Goal: Information Seeking & Learning: Get advice/opinions

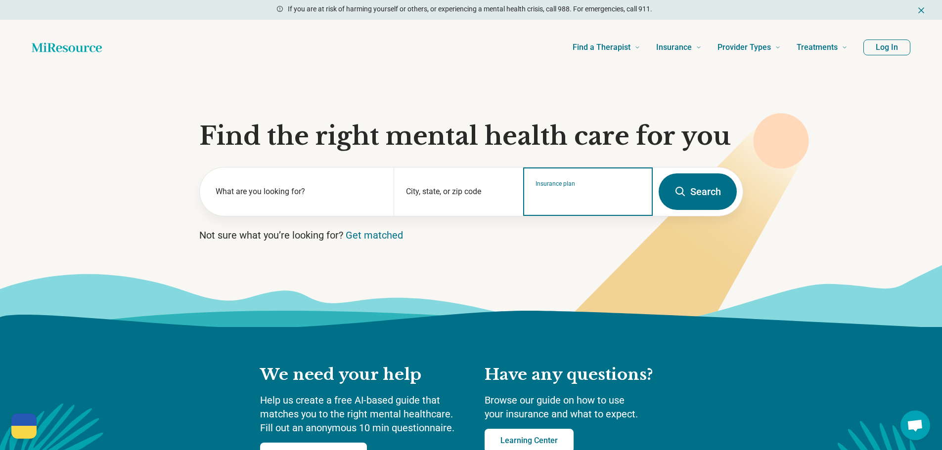
click at [587, 197] on input "Insurance plan" at bounding box center [587, 198] width 105 height 12
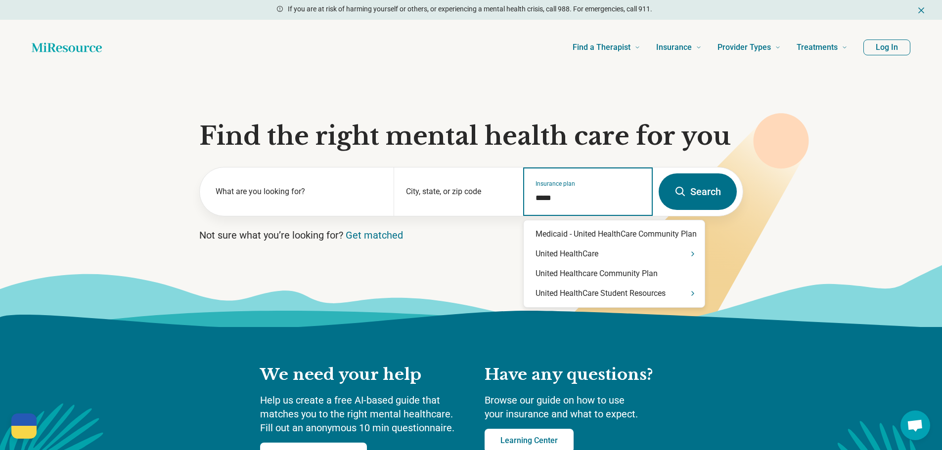
type input "******"
click at [587, 298] on div "United HealthCare Student Resources" at bounding box center [614, 294] width 181 height 20
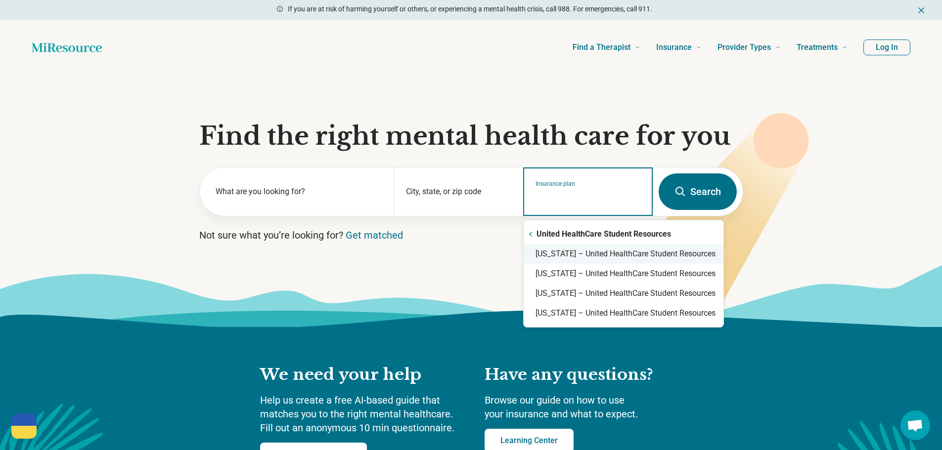
click at [607, 255] on div "[US_STATE] – United HealthCare Student Resources" at bounding box center [624, 254] width 200 height 20
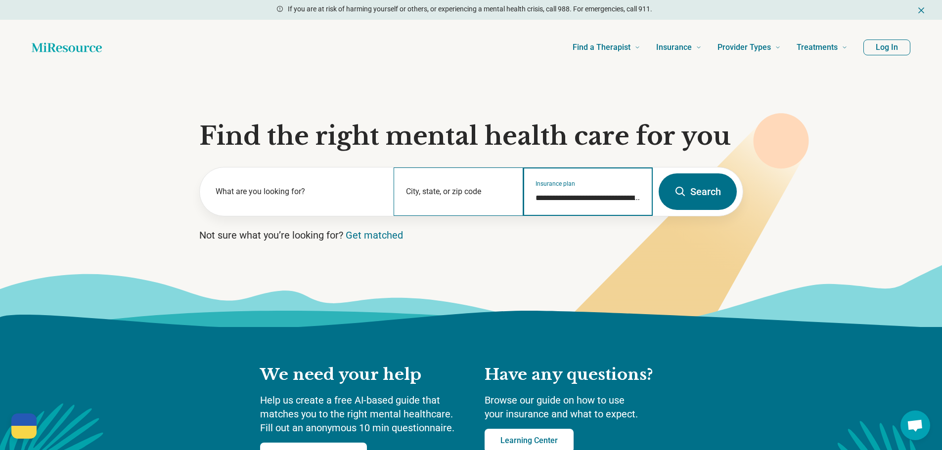
type input "**********"
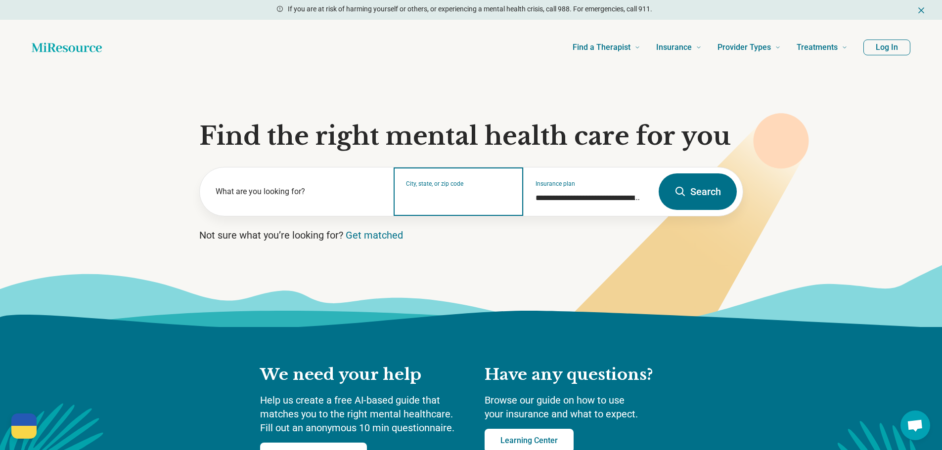
click at [447, 195] on input "City, state, or zip code" at bounding box center [458, 198] width 105 height 12
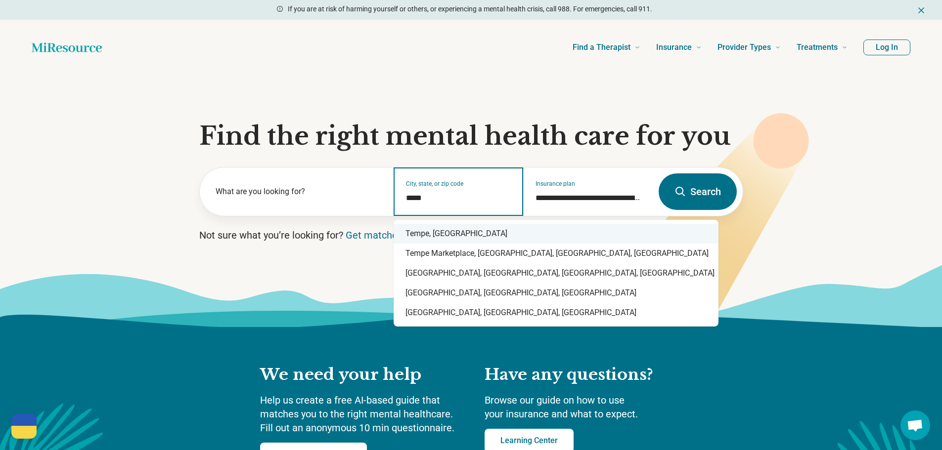
click at [446, 229] on div "Tempe, [GEOGRAPHIC_DATA]" at bounding box center [556, 234] width 325 height 20
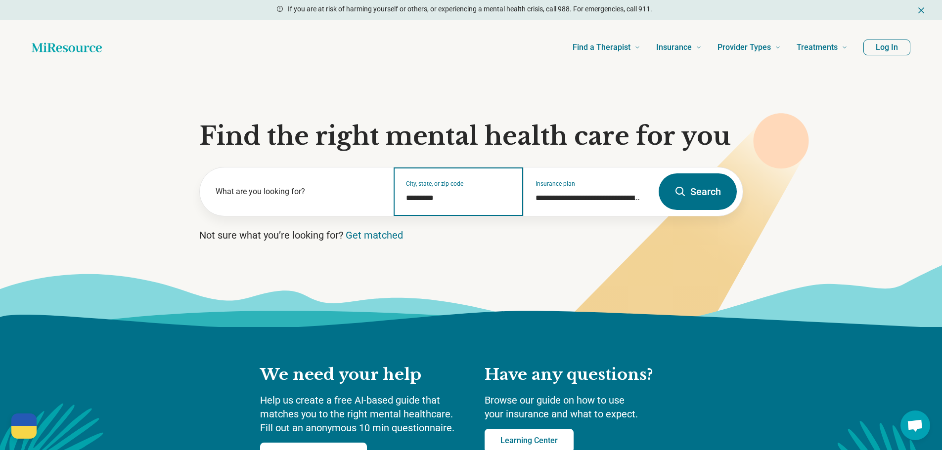
type input "*********"
click at [709, 200] on button "Search" at bounding box center [698, 192] width 78 height 37
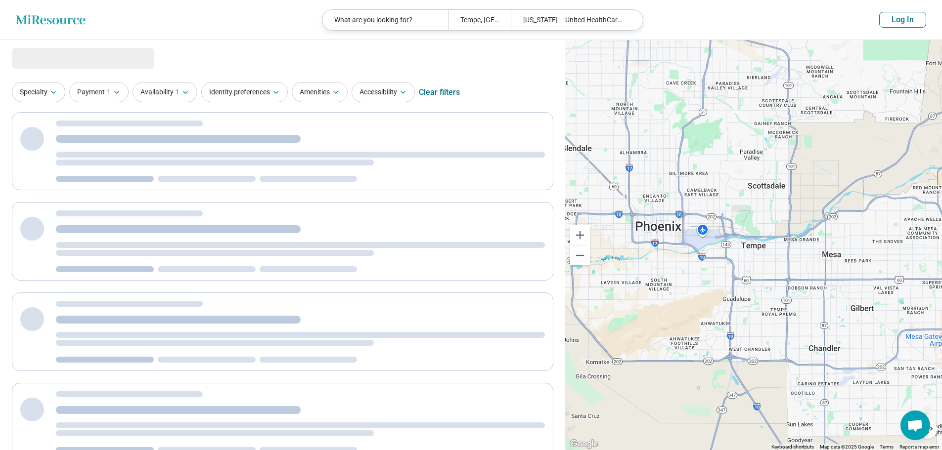
select select "***"
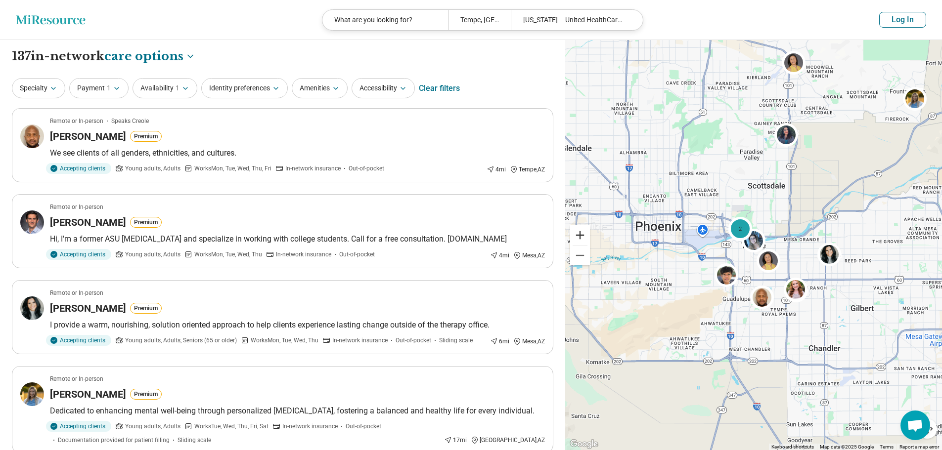
click at [576, 234] on button "Zoom in" at bounding box center [580, 235] width 20 height 20
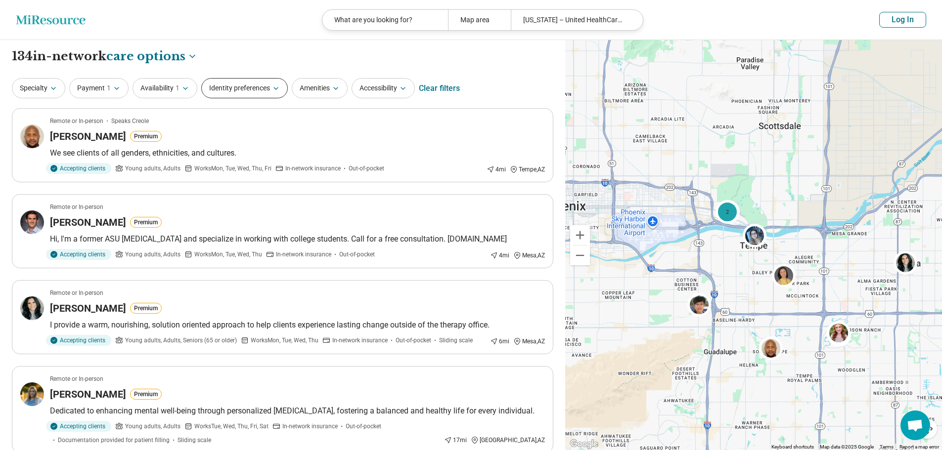
click at [257, 89] on button "Identity preferences" at bounding box center [244, 88] width 87 height 20
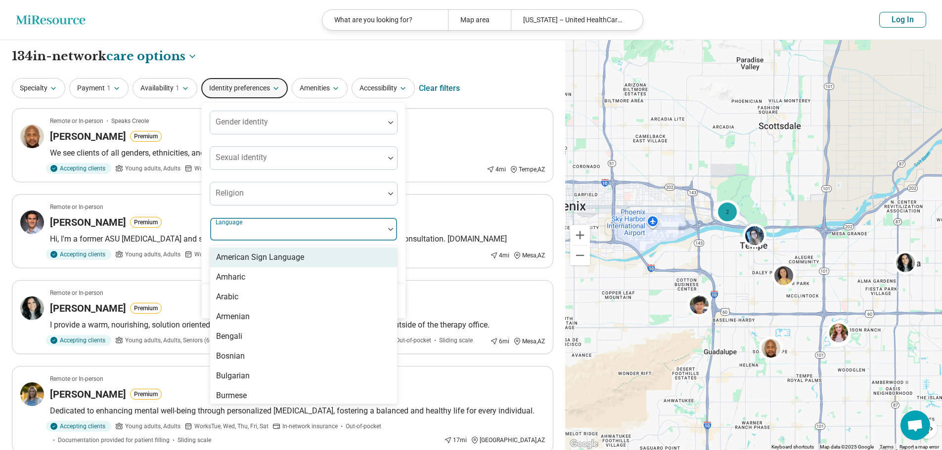
click at [280, 238] on div at bounding box center [297, 233] width 166 height 14
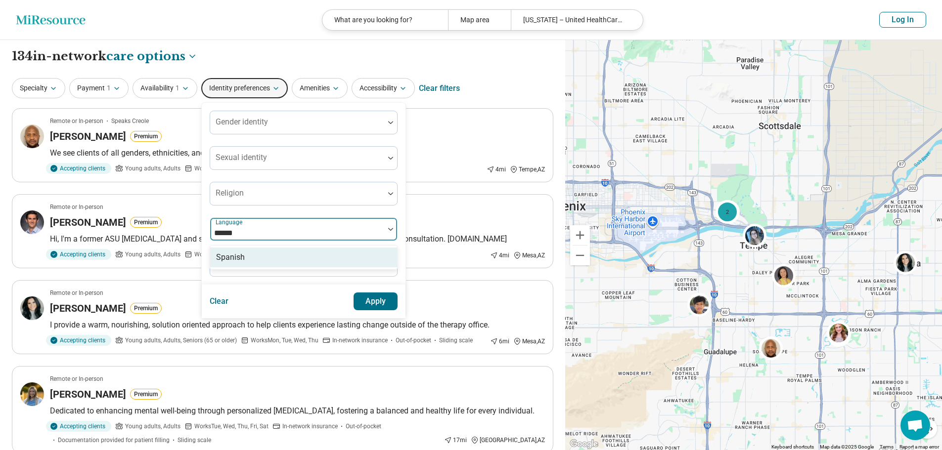
type input "*******"
click at [249, 257] on div "Spanish" at bounding box center [303, 258] width 187 height 20
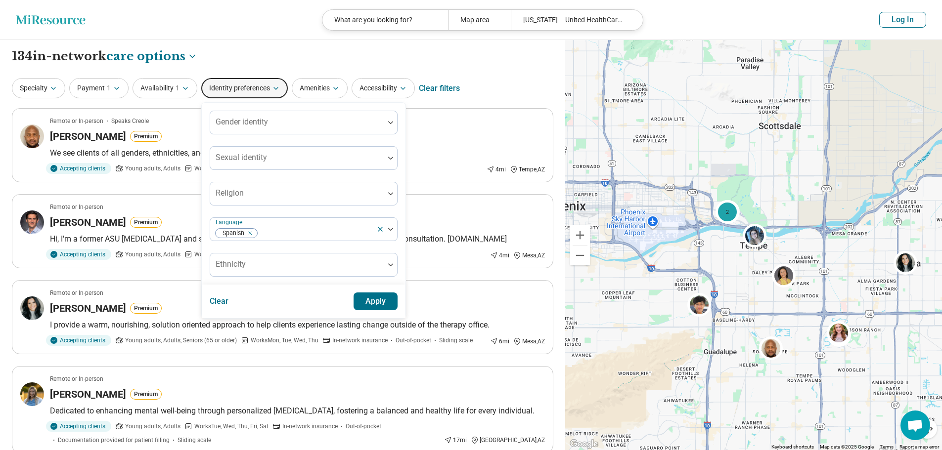
click at [339, 211] on div "Gender identity Sexual identity Religion Language Spanish Ethnicity" at bounding box center [304, 194] width 188 height 166
click at [367, 302] on button "Apply" at bounding box center [376, 302] width 44 height 18
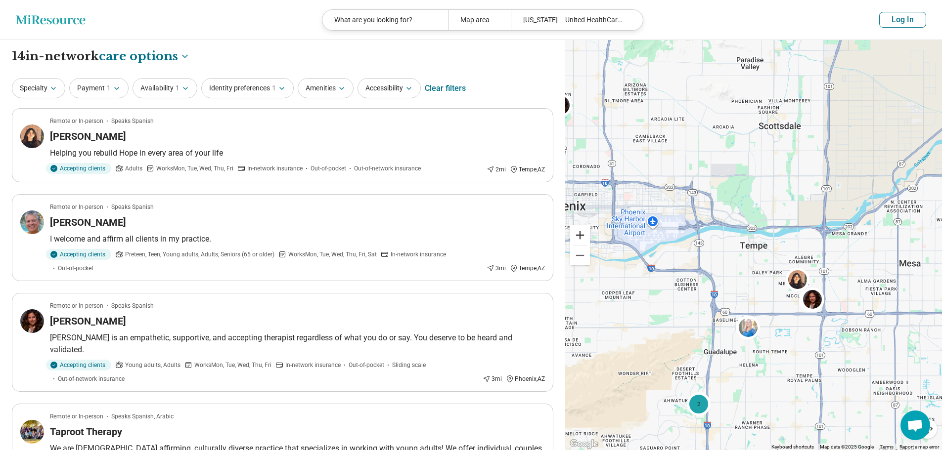
click at [580, 232] on button "Zoom in" at bounding box center [580, 235] width 20 height 20
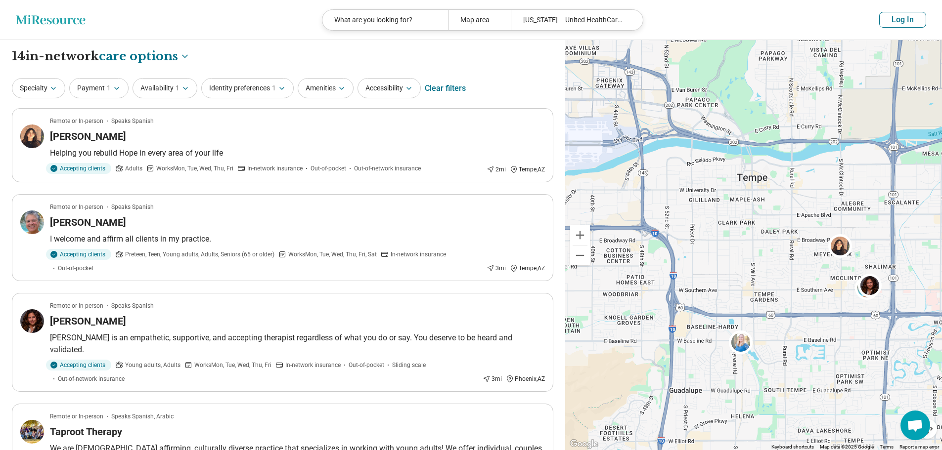
drag, startPoint x: 696, startPoint y: 292, endPoint x: 696, endPoint y: 222, distance: 69.2
click at [696, 222] on div "2" at bounding box center [753, 245] width 377 height 411
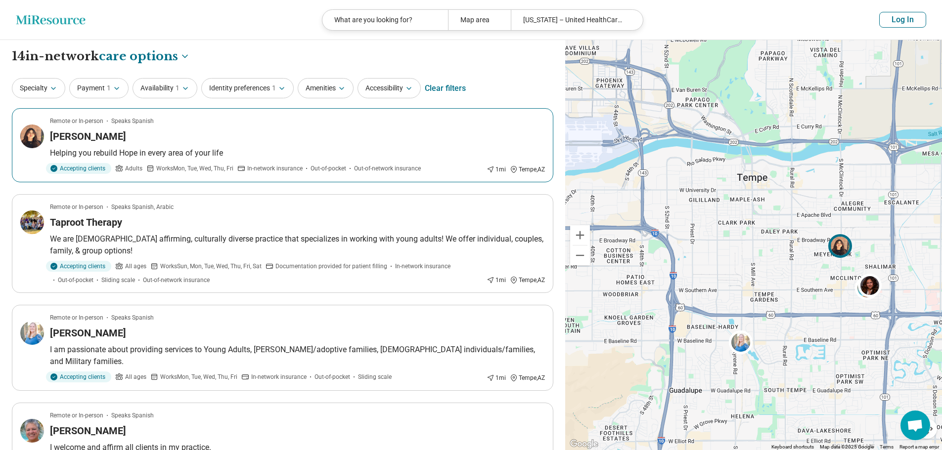
click at [214, 130] on div "[PERSON_NAME]" at bounding box center [297, 137] width 495 height 14
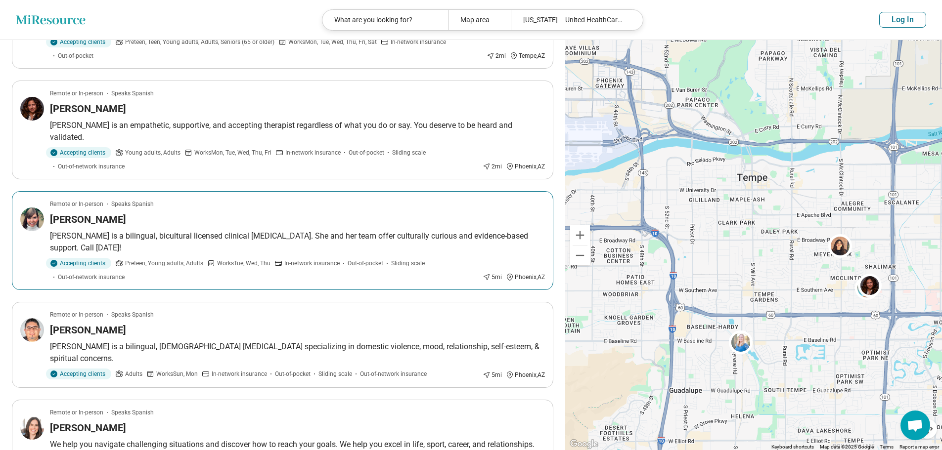
scroll to position [445, 0]
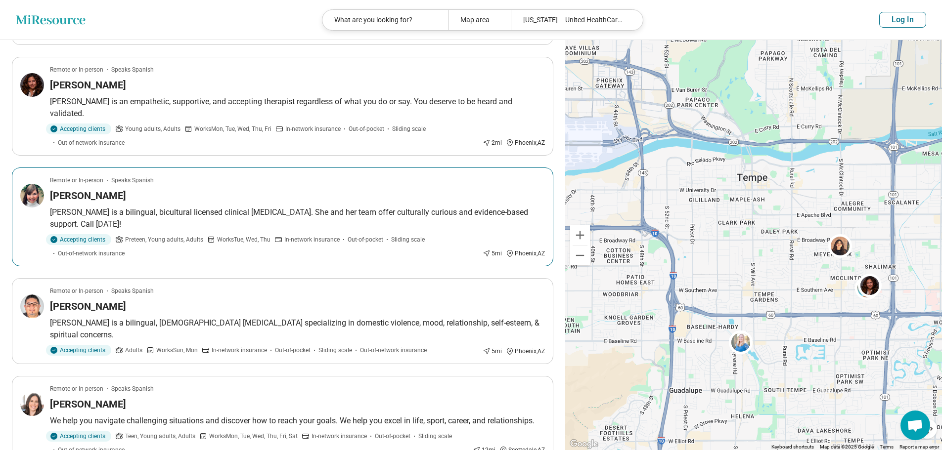
click at [237, 189] on div "[PERSON_NAME]" at bounding box center [297, 196] width 495 height 14
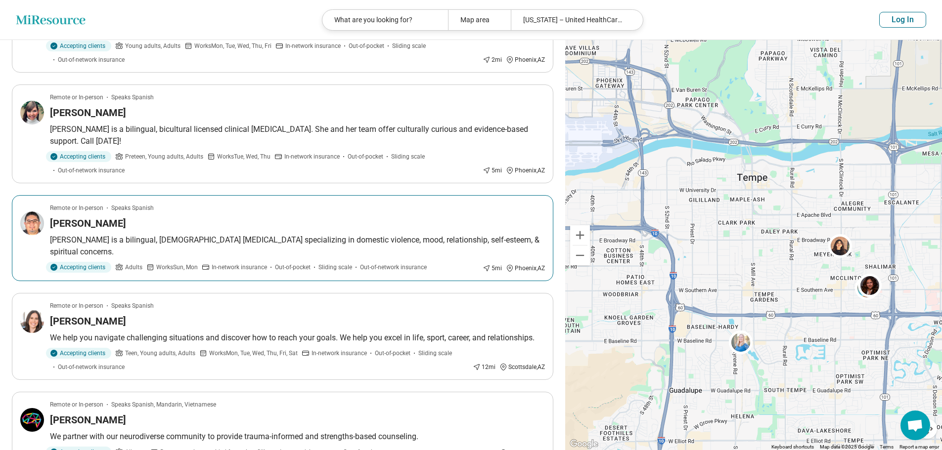
scroll to position [544, 0]
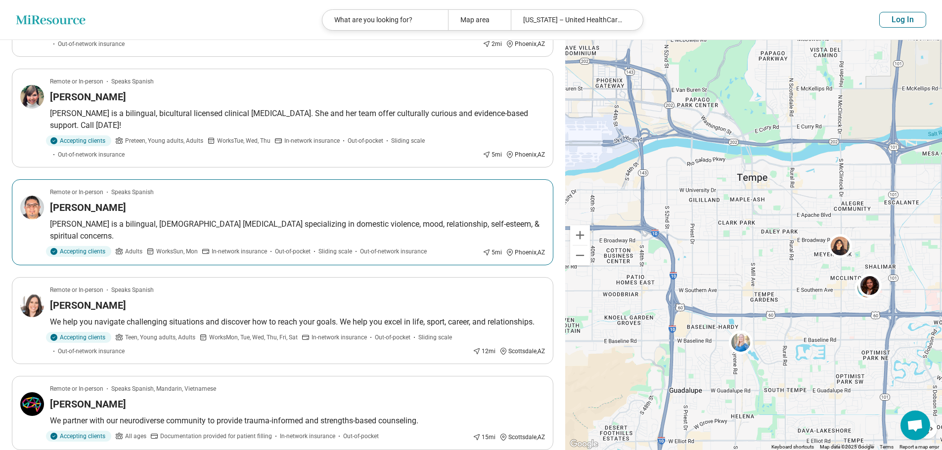
click at [292, 201] on div "[PERSON_NAME]" at bounding box center [297, 208] width 495 height 14
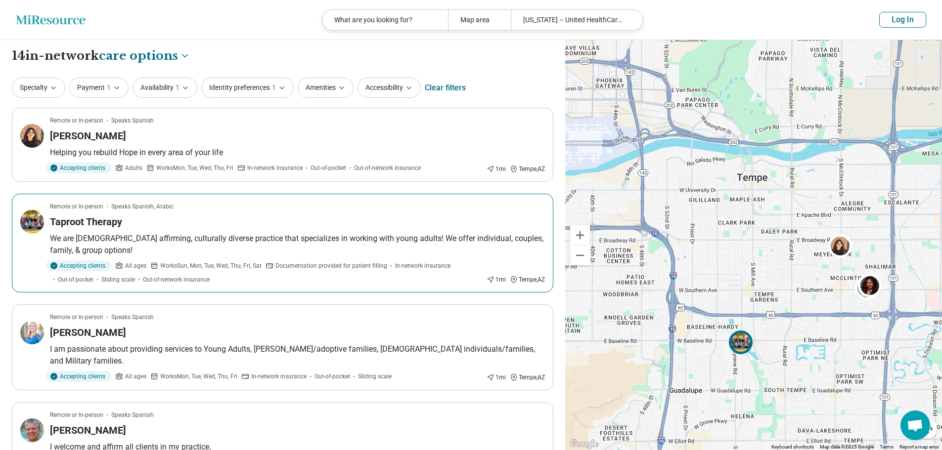
scroll to position [0, 0]
click at [253, 27] on header "Miresource logo What are you looking for? Map area Arizona – United HealthCare …" at bounding box center [471, 20] width 942 height 40
click at [577, 239] on button "Zoom in" at bounding box center [580, 235] width 20 height 20
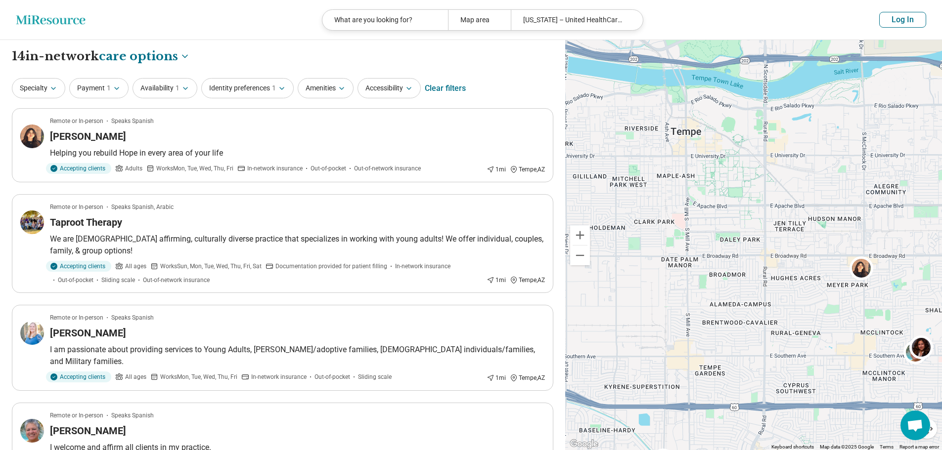
drag, startPoint x: 811, startPoint y: 213, endPoint x: 746, endPoint y: 233, distance: 68.5
click at [746, 234] on div "2" at bounding box center [753, 245] width 377 height 411
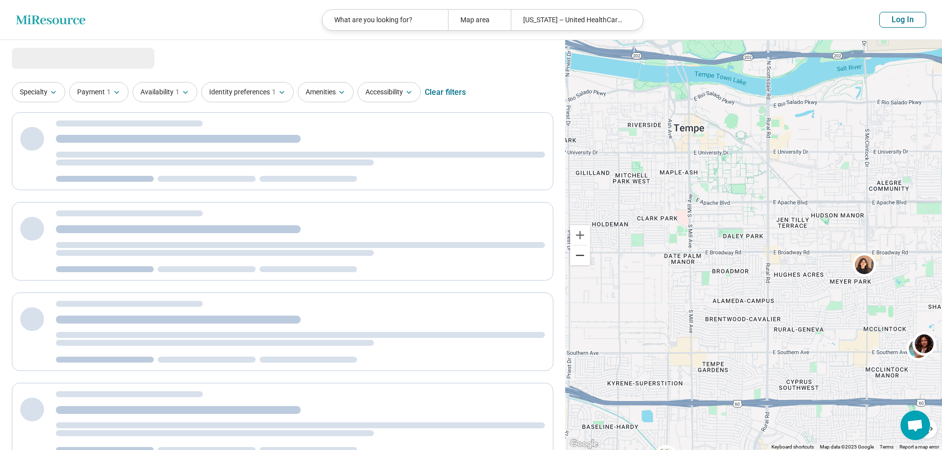
select select "***"
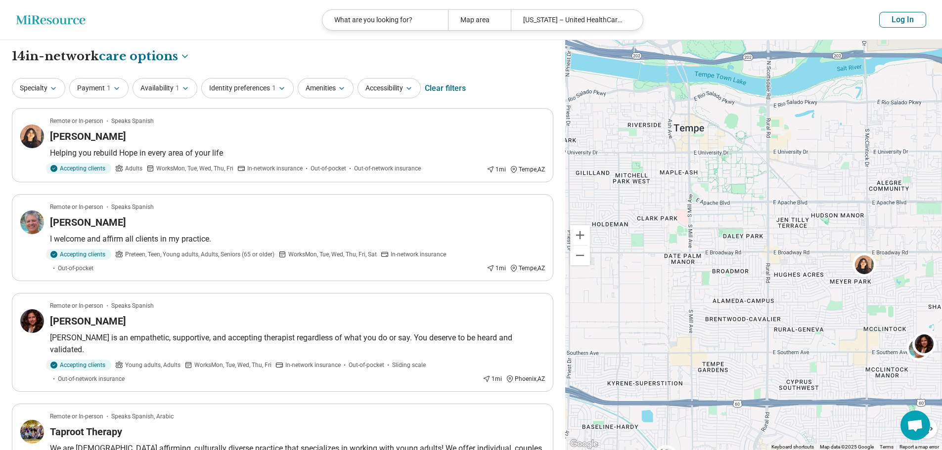
click at [583, 257] on button "Zoom out" at bounding box center [580, 256] width 20 height 20
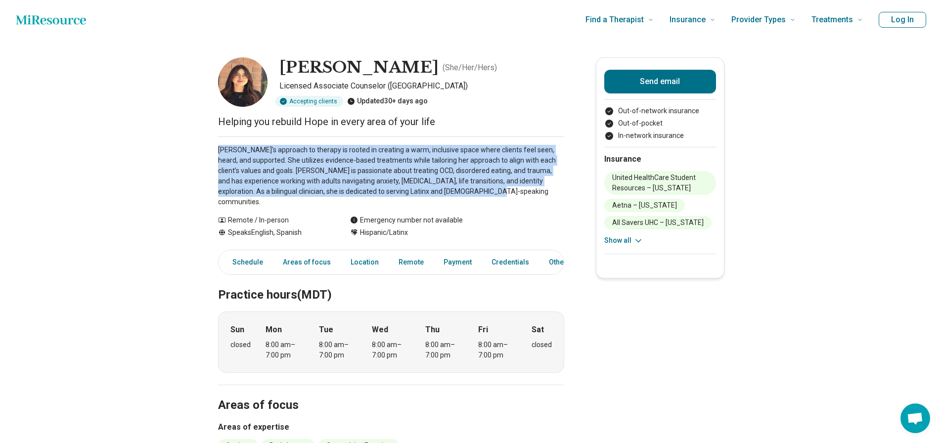
drag, startPoint x: 218, startPoint y: 149, endPoint x: 424, endPoint y: 200, distance: 212.0
click at [424, 194] on p "Patricia's approach to therapy is rooted in creating a warm, inclusive space wh…" at bounding box center [391, 176] width 346 height 62
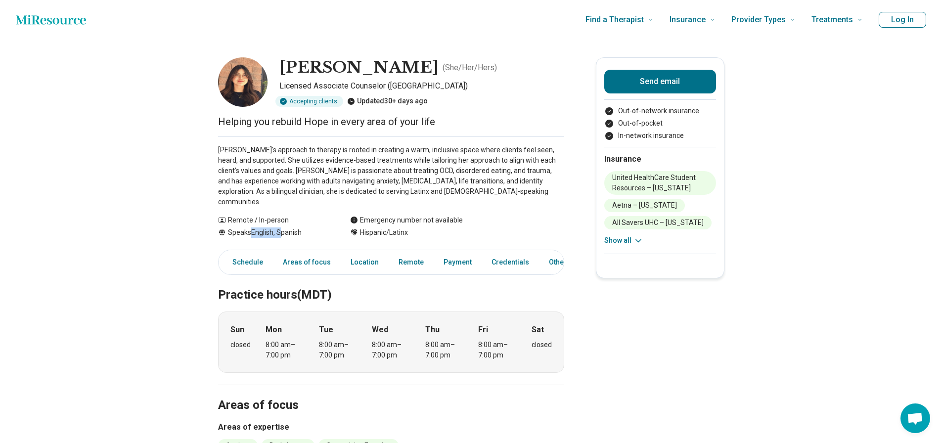
drag, startPoint x: 256, startPoint y: 222, endPoint x: 305, endPoint y: 226, distance: 48.7
click at [299, 227] on div "Speaks English, Spanish" at bounding box center [274, 232] width 112 height 10
click at [360, 181] on p "Patricia's approach to therapy is rooted in creating a warm, inclusive space wh…" at bounding box center [391, 176] width 346 height 62
drag, startPoint x: 343, startPoint y: 179, endPoint x: 462, endPoint y: 184, distance: 119.7
click at [462, 184] on p "Patricia's approach to therapy is rooted in creating a warm, inclusive space wh…" at bounding box center [391, 176] width 346 height 62
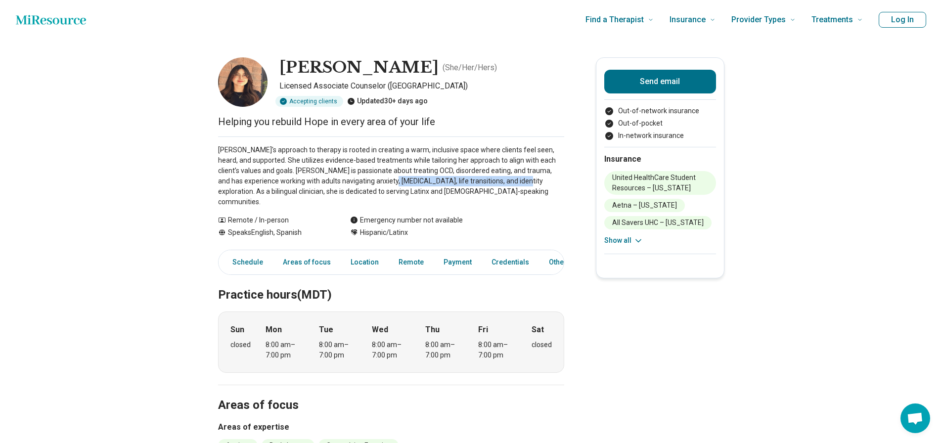
click at [462, 184] on p "Patricia's approach to therapy is rooted in creating a warm, inclusive space wh…" at bounding box center [391, 176] width 346 height 62
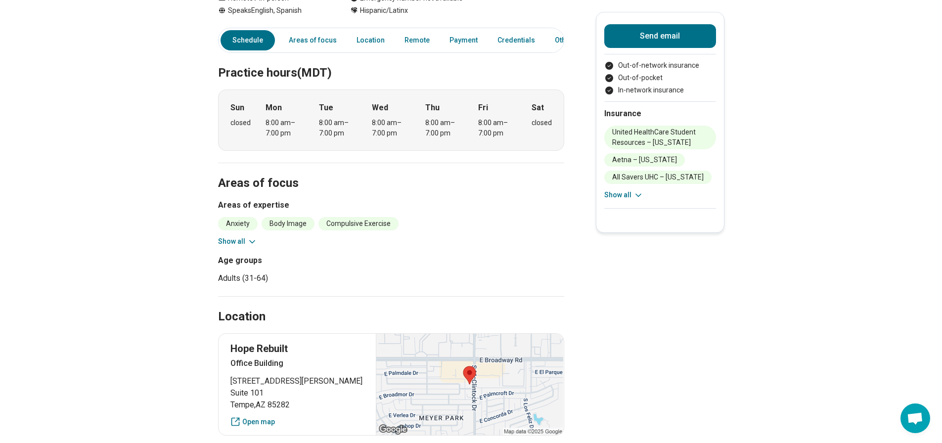
scroll to position [99, 0]
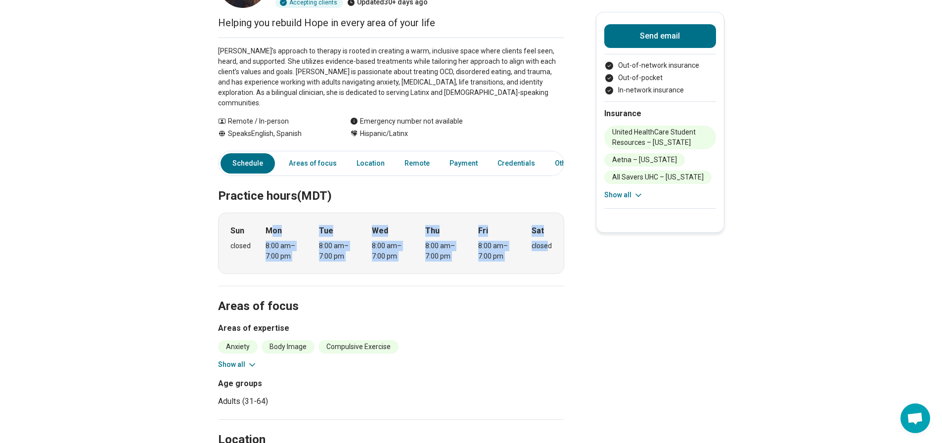
drag, startPoint x: 274, startPoint y: 218, endPoint x: 550, endPoint y: 254, distance: 278.3
click at [550, 254] on div "Sun closed Mon 8:00 am – 7:00 pm Tue 8:00 am – 7:00 pm Wed 8:00 am – 7:00 pm Th…" at bounding box center [391, 243] width 346 height 61
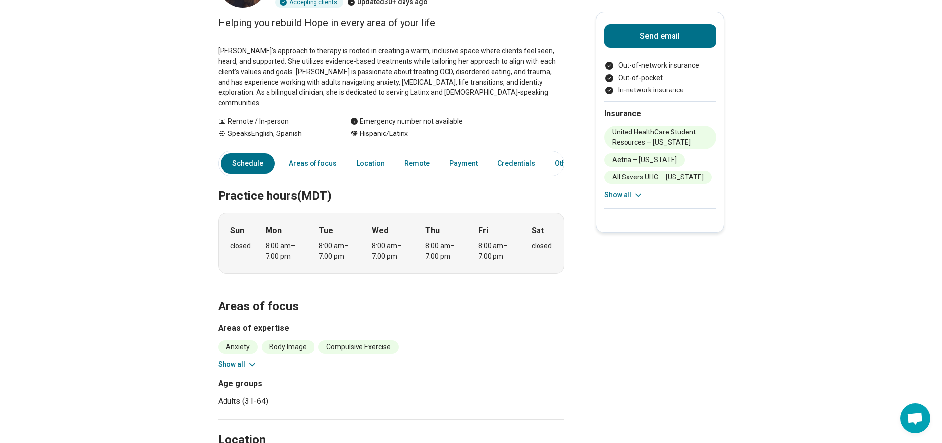
click at [514, 292] on h2 "Areas of focus" at bounding box center [391, 294] width 346 height 41
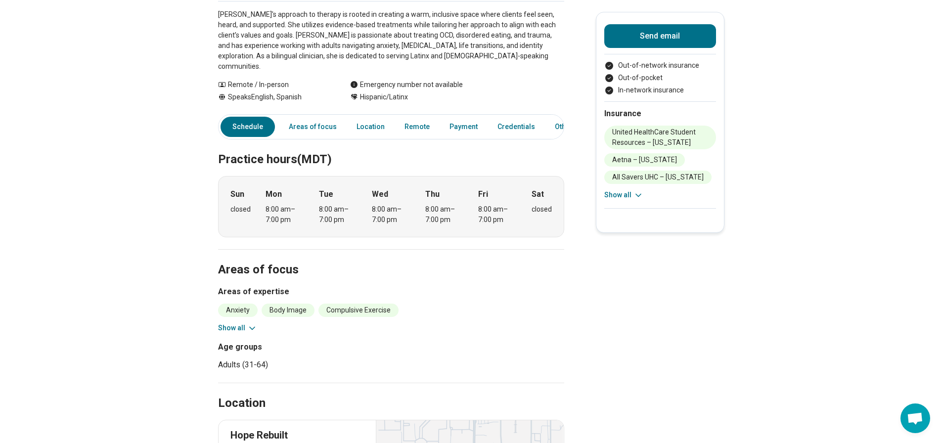
scroll to position [247, 0]
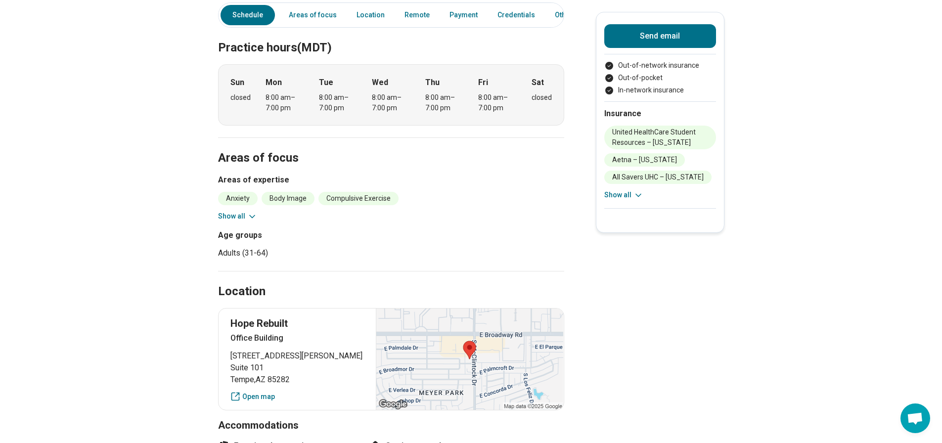
click at [254, 212] on icon at bounding box center [252, 217] width 10 height 10
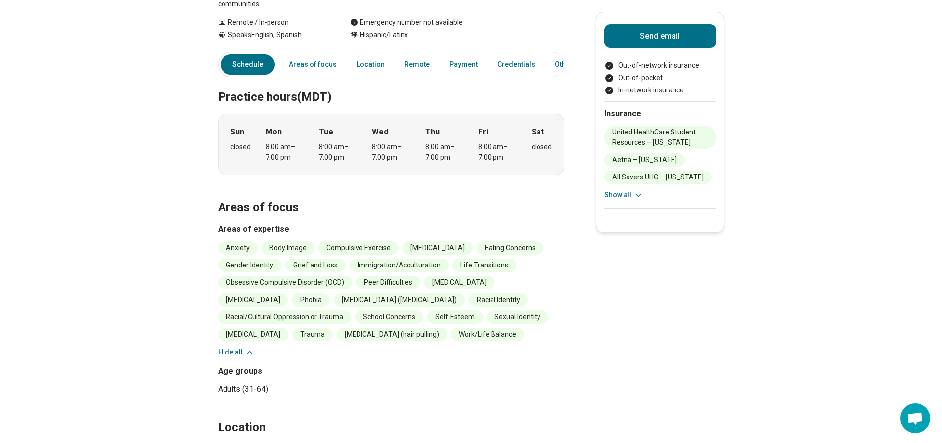
scroll to position [0, 0]
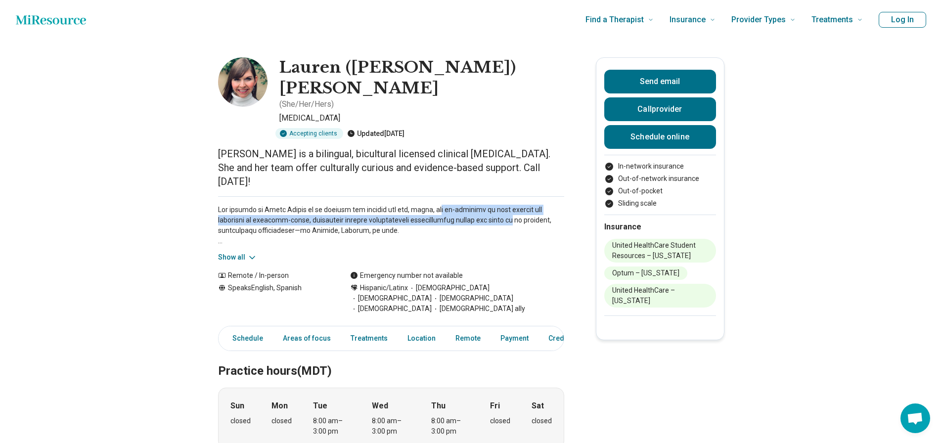
drag, startPoint x: 440, startPoint y: 176, endPoint x: 508, endPoint y: 182, distance: 68.5
click at [508, 205] on p at bounding box center [391, 226] width 346 height 42
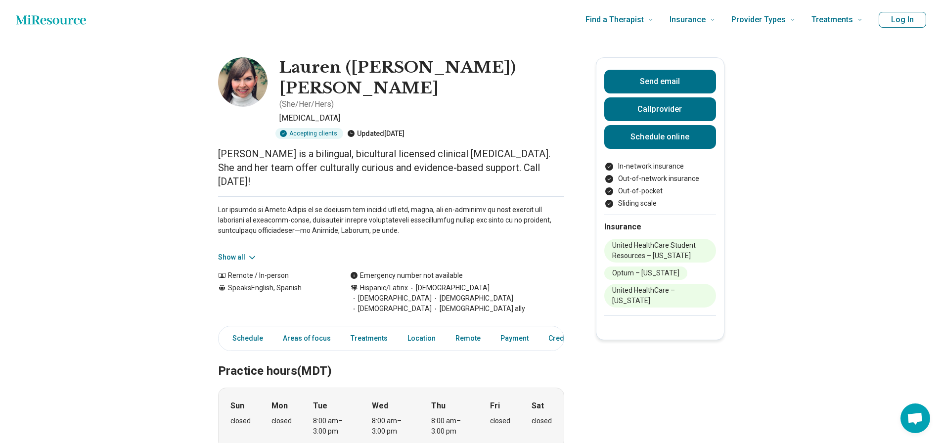
click at [488, 205] on p at bounding box center [391, 226] width 346 height 42
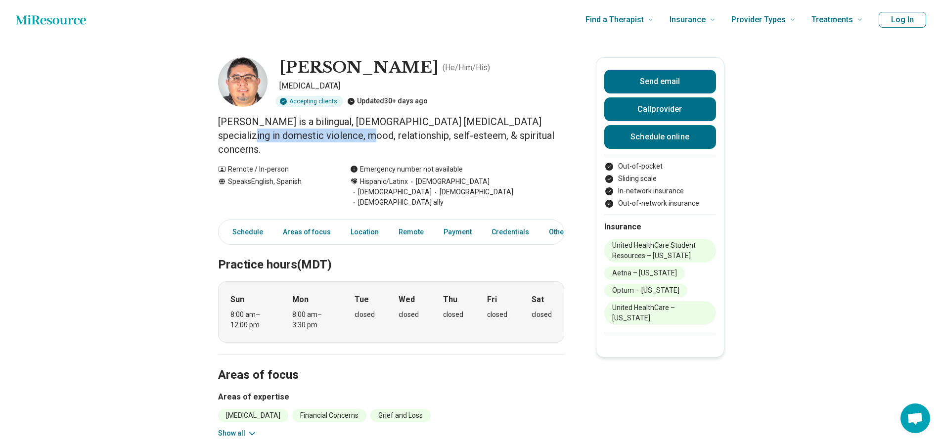
drag, startPoint x: 221, startPoint y: 136, endPoint x: 342, endPoint y: 140, distance: 121.2
click at [358, 141] on p "[PERSON_NAME] is a bilingual, [DEMOGRAPHIC_DATA] [MEDICAL_DATA] specializing in…" at bounding box center [391, 136] width 346 height 42
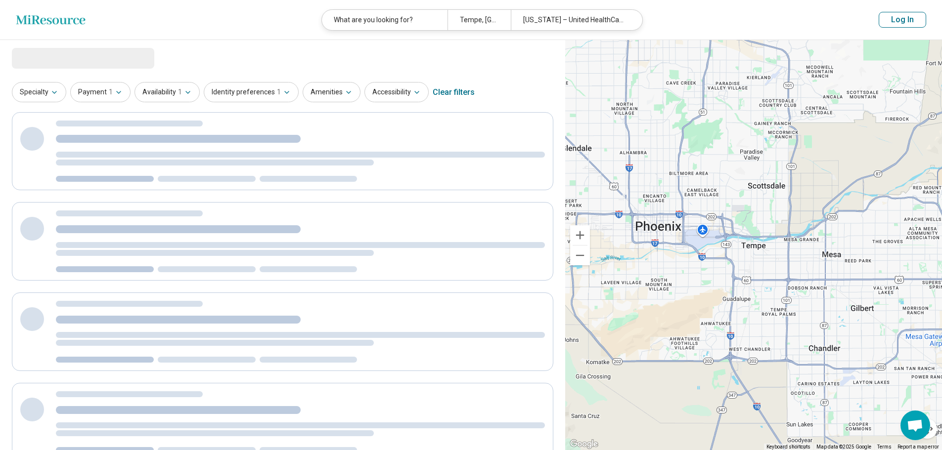
select select "***"
